Goal: Information Seeking & Learning: Check status

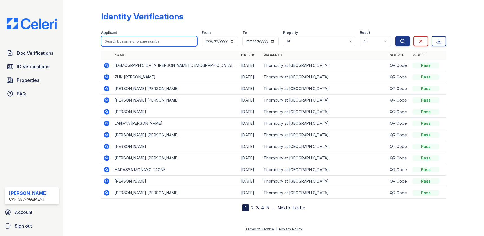
click at [112, 42] on input "search" at bounding box center [149, 41] width 96 height 10
click at [120, 39] on input "search" at bounding box center [149, 41] width 96 height 10
type input "[PERSON_NAME]"
click at [395, 36] on button "Search" at bounding box center [402, 41] width 15 height 10
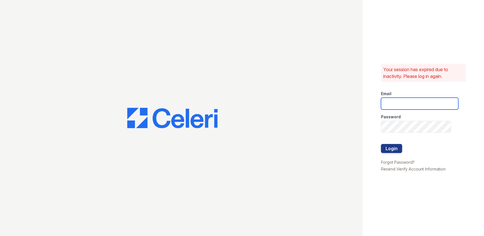
type input "thornbury.am@cafmanagement.com"
click at [391, 146] on button "Login" at bounding box center [391, 148] width 21 height 9
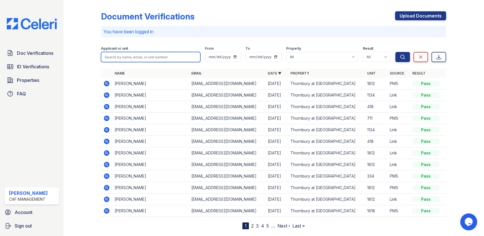
click at [122, 55] on input "search" at bounding box center [150, 57] width 99 height 10
type input "[PERSON_NAME]"
click at [395, 52] on button "Search" at bounding box center [402, 57] width 15 height 10
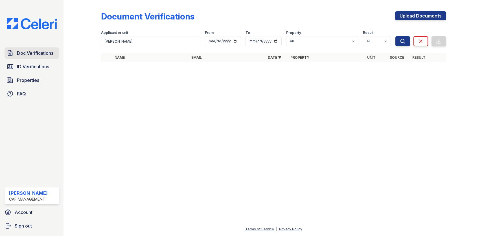
click at [21, 51] on span "Doc Verifications" at bounding box center [35, 53] width 36 height 7
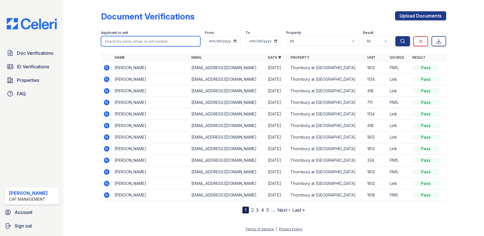
click at [111, 40] on input "search" at bounding box center [150, 41] width 99 height 10
type input "[PERSON_NAME]"
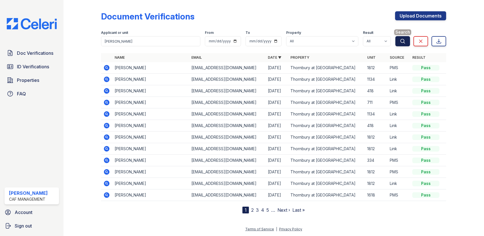
click at [404, 41] on icon "submit" at bounding box center [403, 41] width 4 height 4
